Goal: Find specific page/section: Find specific page/section

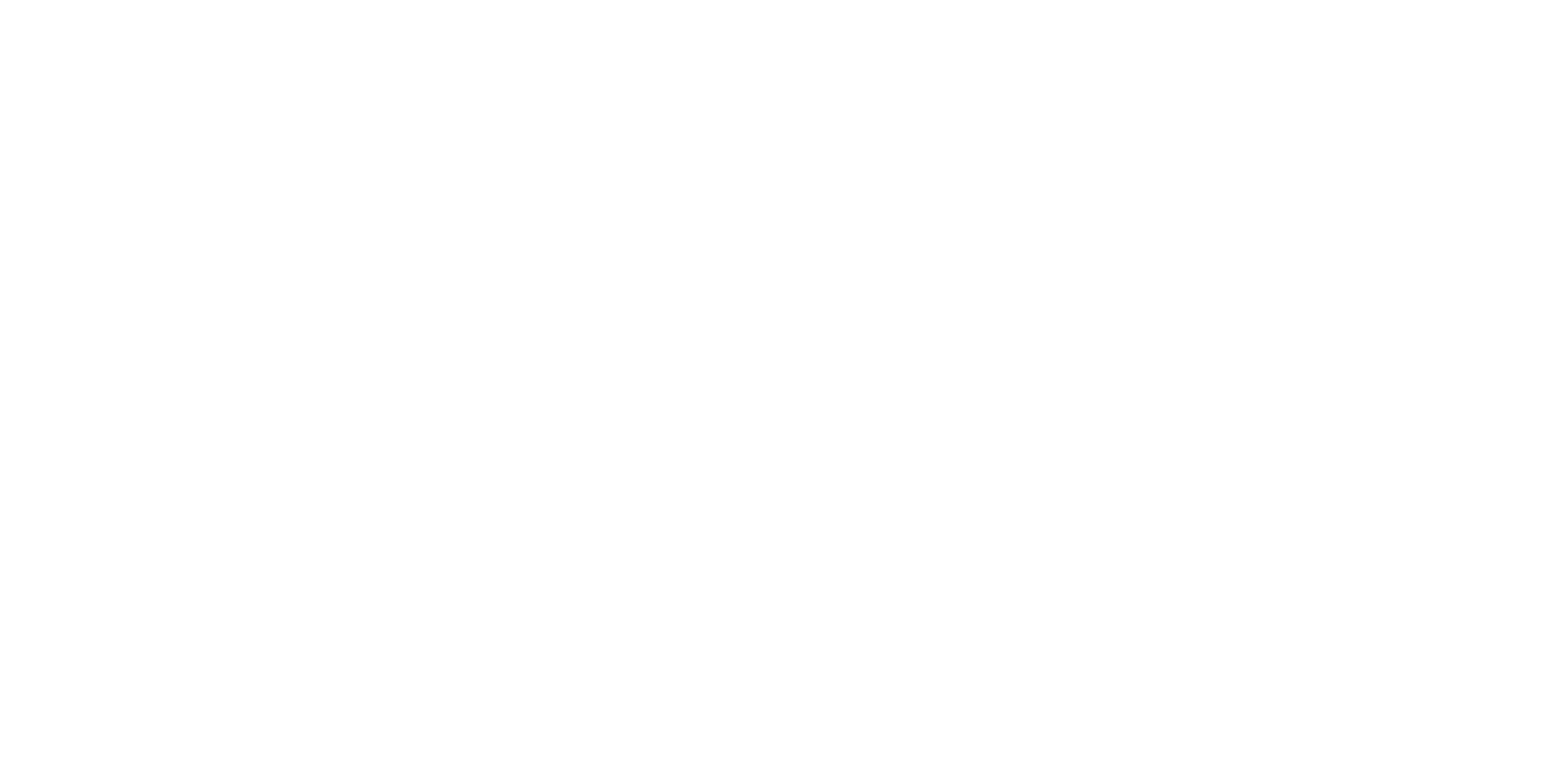
click at [695, 0] on html at bounding box center [784, 0] width 1568 height 0
click at [467, 0] on html at bounding box center [784, 0] width 1568 height 0
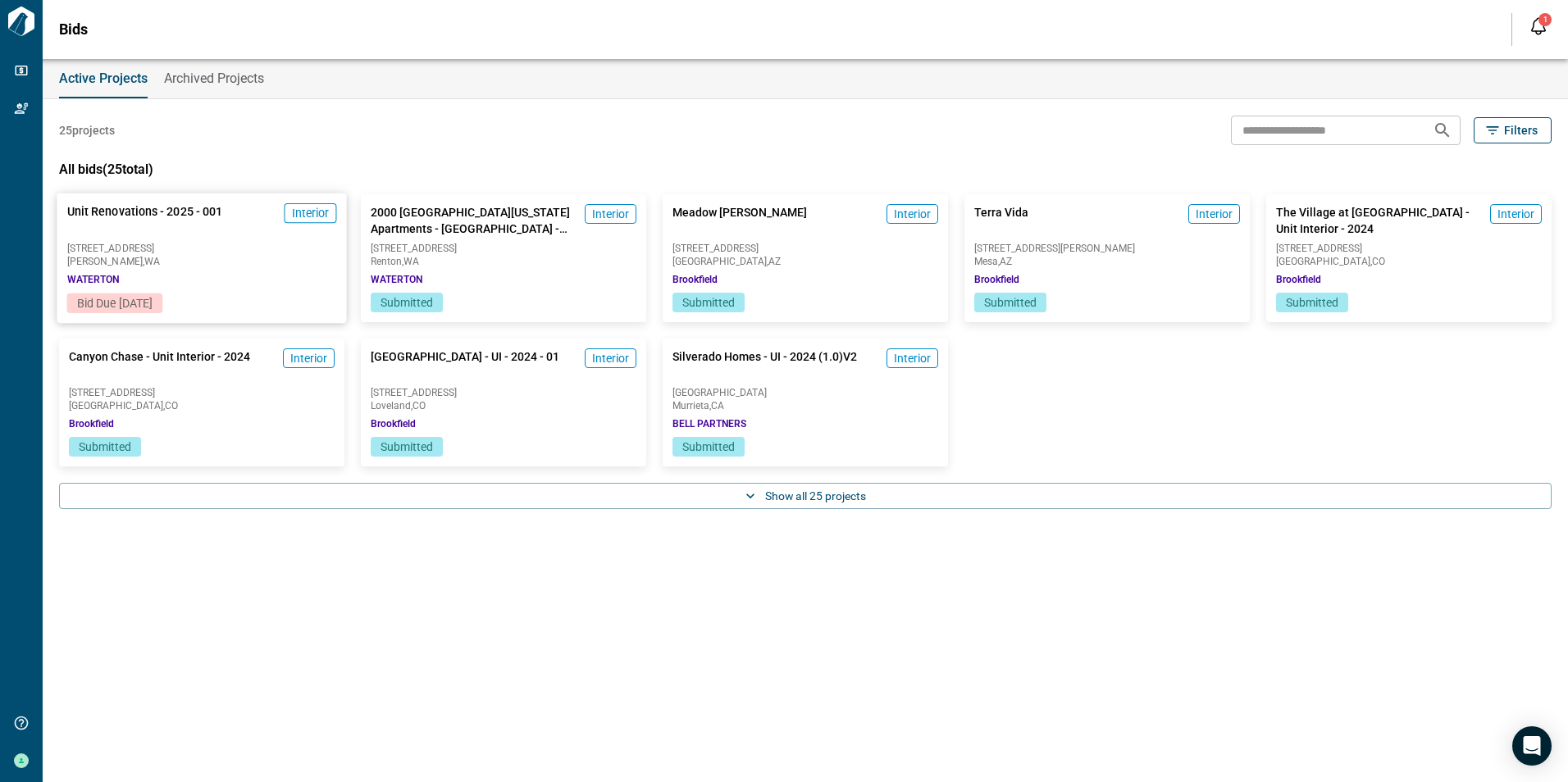
click at [144, 244] on span "9501 244th St SW" at bounding box center [202, 248] width 270 height 10
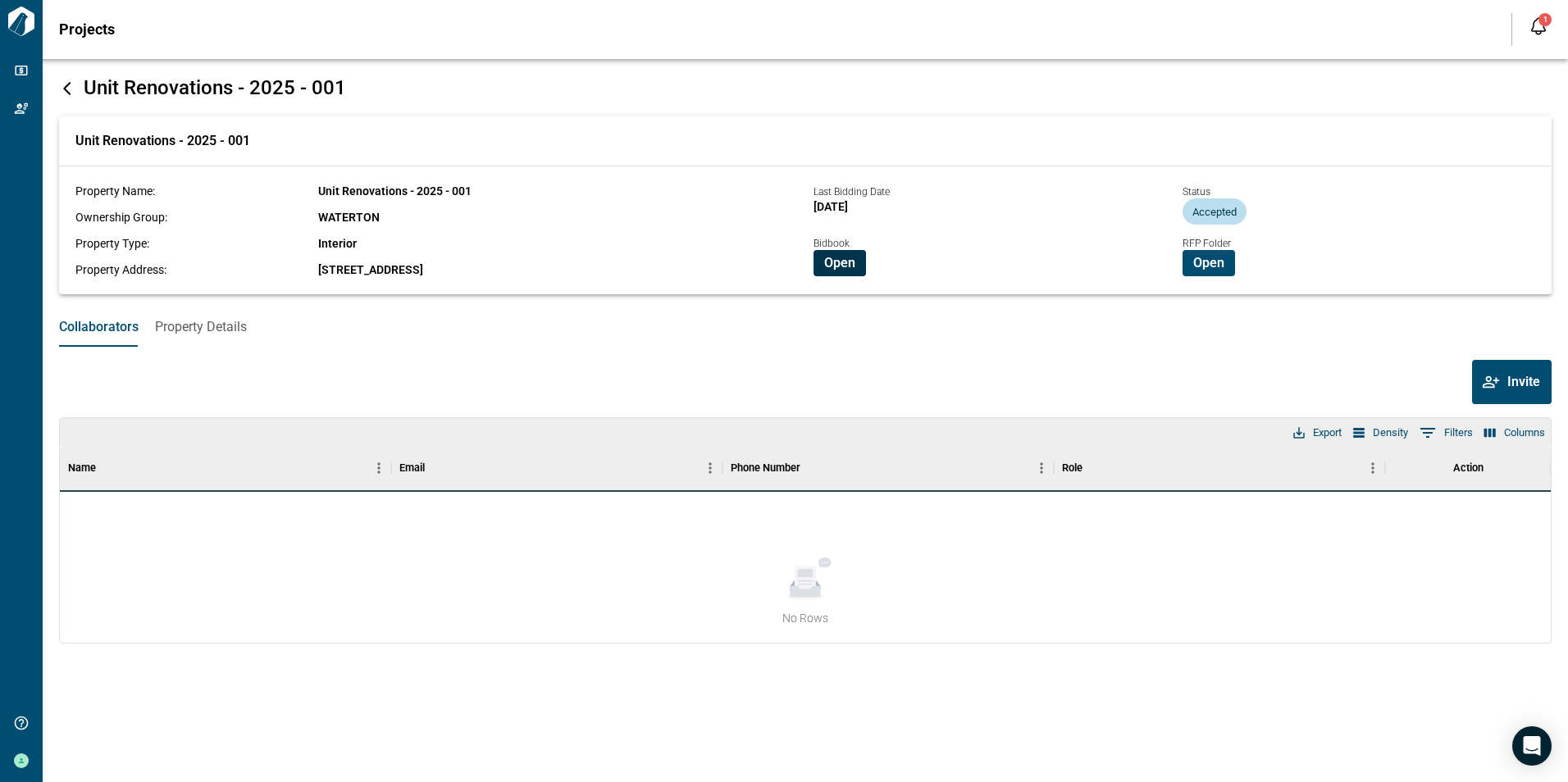
click at [822, 271] on button "Open" at bounding box center [839, 263] width 52 height 27
